Goal: Information Seeking & Learning: Learn about a topic

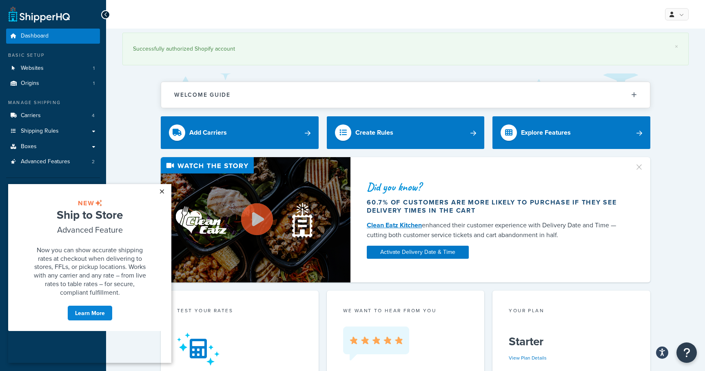
click at [163, 192] on link "×" at bounding box center [162, 191] width 14 height 15
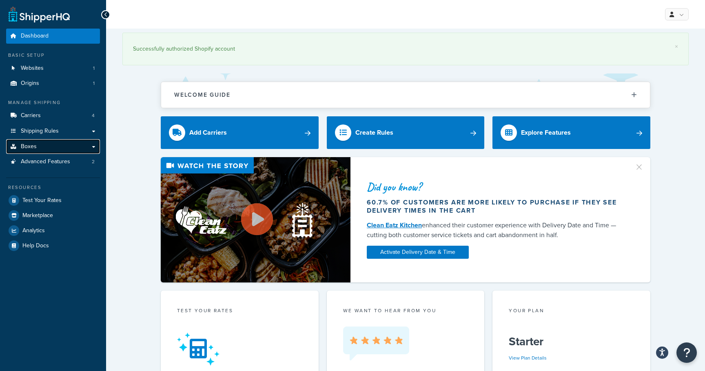
click at [49, 146] on link "Boxes" at bounding box center [53, 146] width 94 height 15
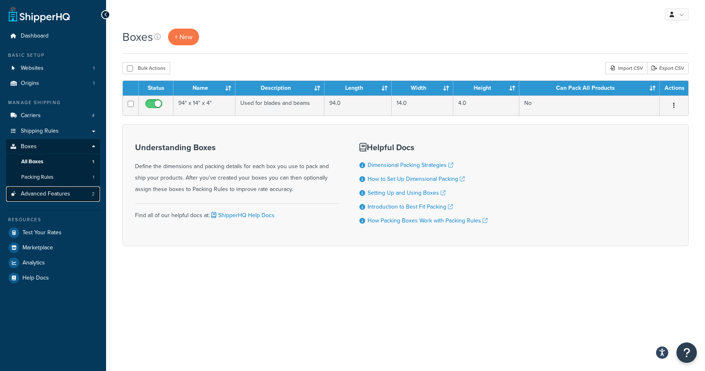
click at [58, 193] on span "Advanced Features" at bounding box center [45, 194] width 49 height 7
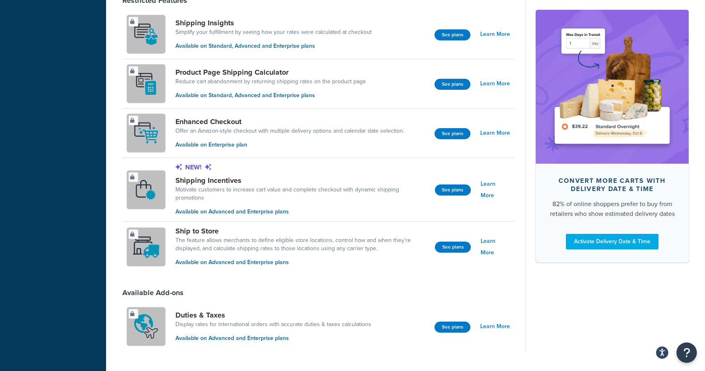
scroll to position [555, 0]
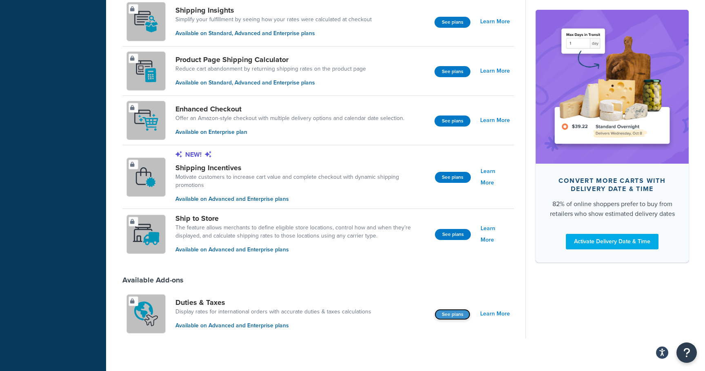
click at [448, 309] on button "See plans" at bounding box center [452, 314] width 36 height 11
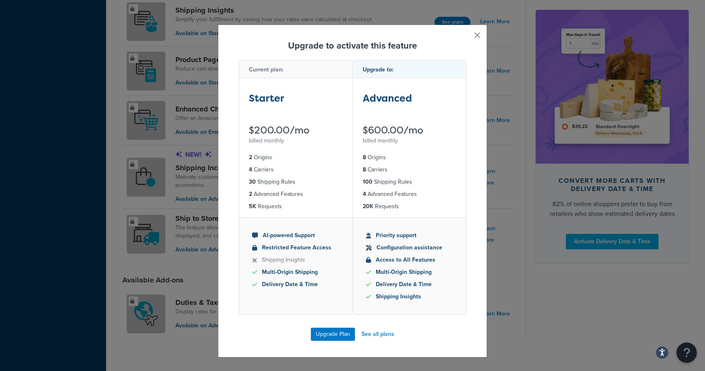
click at [466, 38] on button "button" at bounding box center [465, 38] width 2 height 2
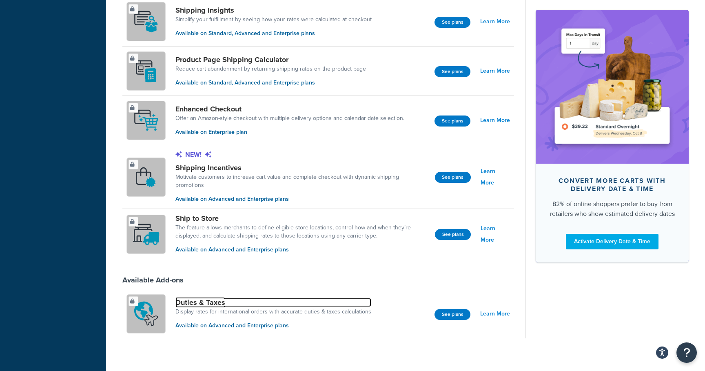
click at [215, 298] on link "Duties & Taxes" at bounding box center [273, 302] width 196 height 9
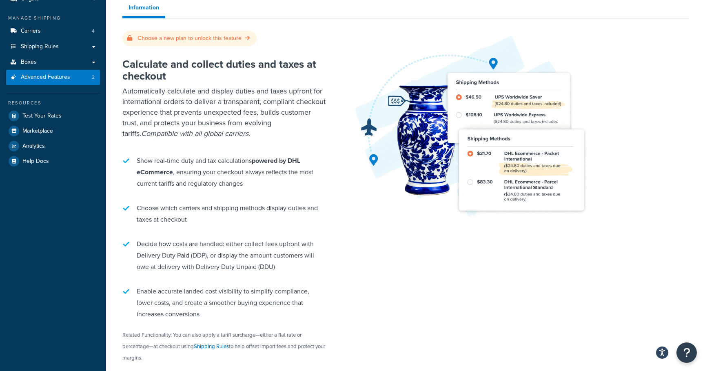
scroll to position [86, 0]
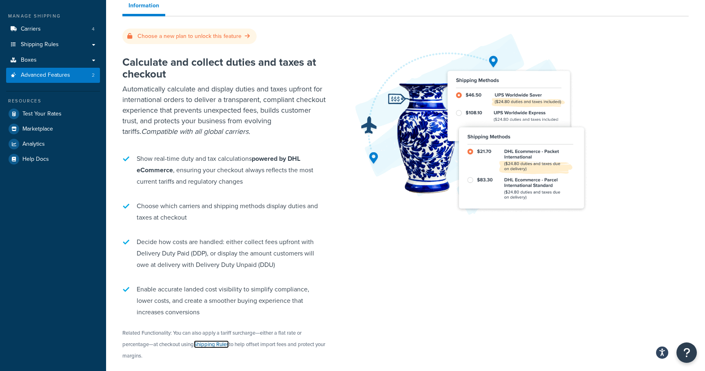
click at [209, 347] on link "Shipping Rules" at bounding box center [211, 344] width 35 height 8
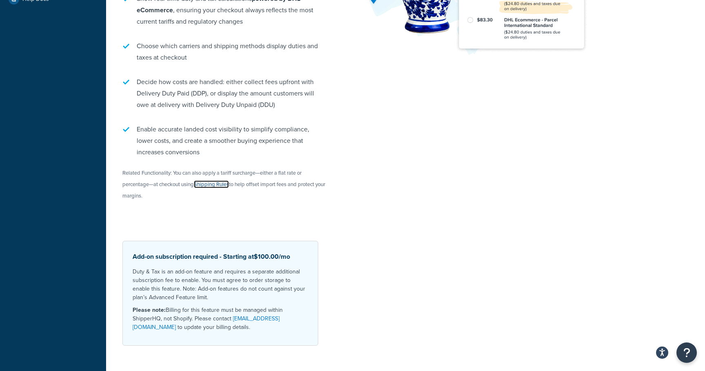
scroll to position [258, 0]
